Goal: Information Seeking & Learning: Find specific page/section

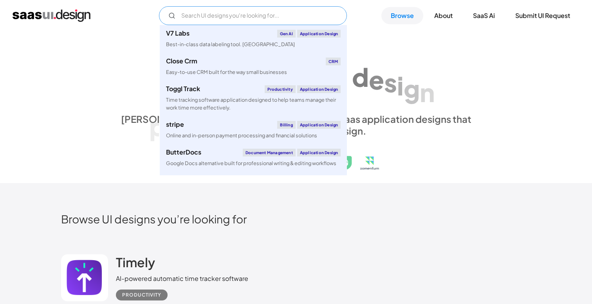
click at [238, 19] on input "Email Form" at bounding box center [253, 15] width 188 height 19
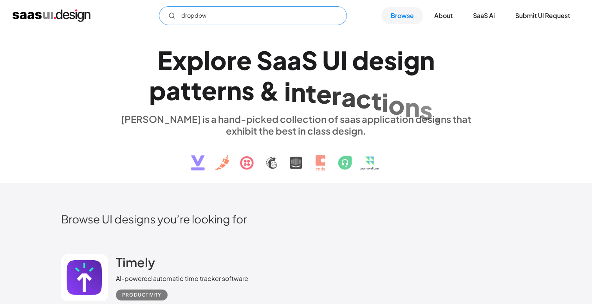
type input "dropdown"
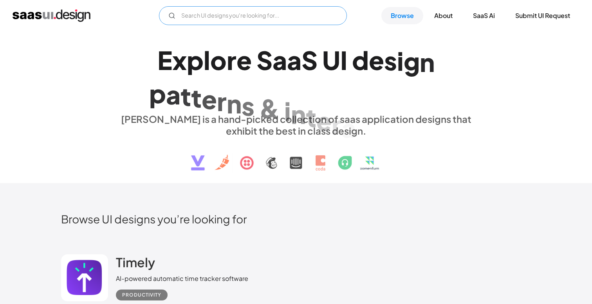
click at [286, 17] on input "Email Form" at bounding box center [253, 15] width 188 height 19
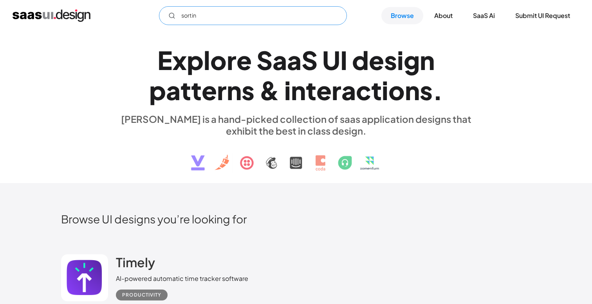
type input "sorting"
